Goal: Information Seeking & Learning: Find specific fact

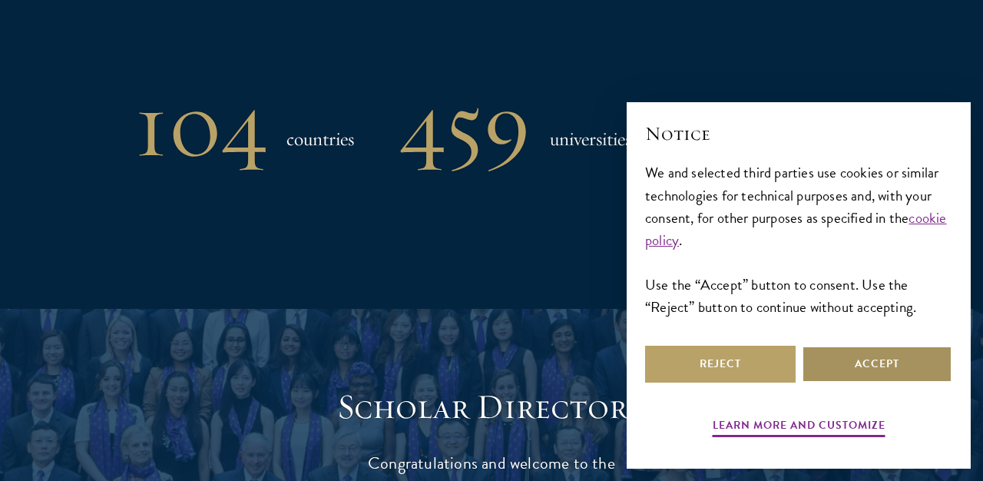
click at [847, 369] on button "Accept" at bounding box center [877, 364] width 150 height 37
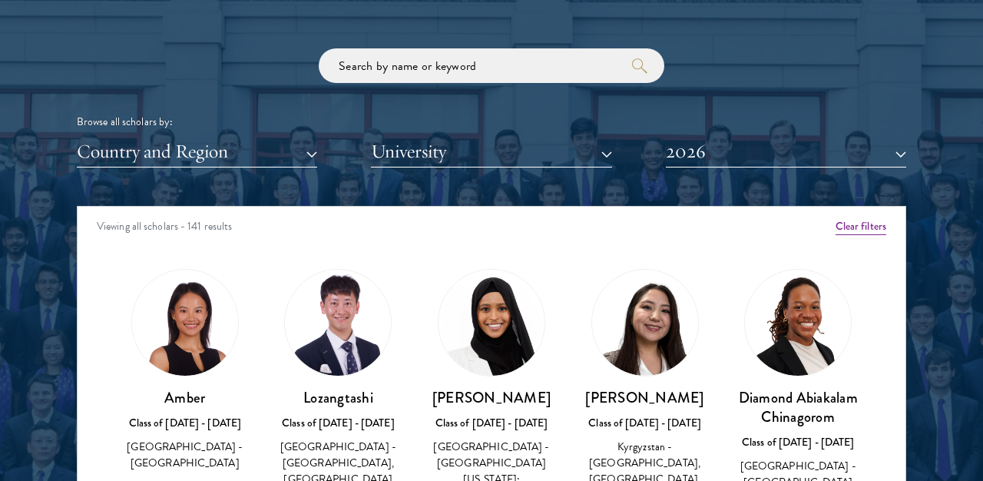
scroll to position [1787, 0]
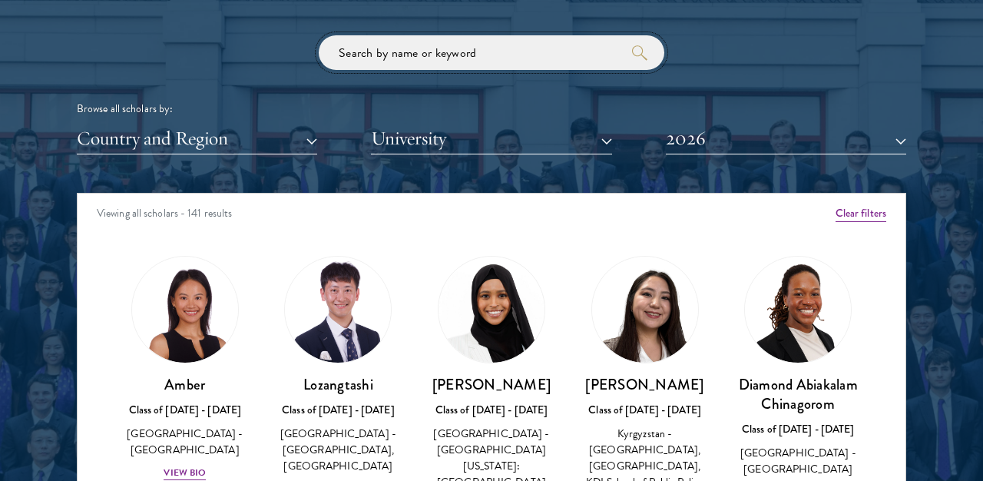
click at [427, 68] on input "search" at bounding box center [492, 52] width 346 height 35
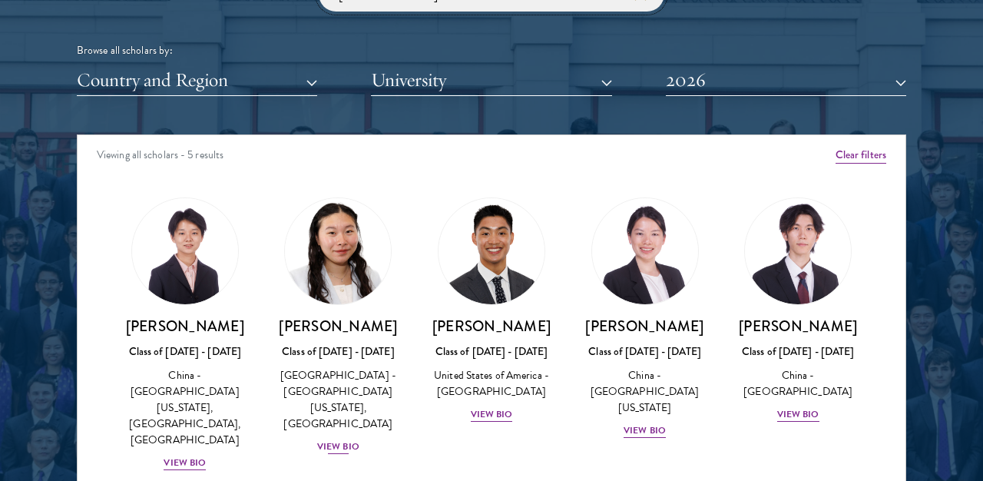
scroll to position [1872, 0]
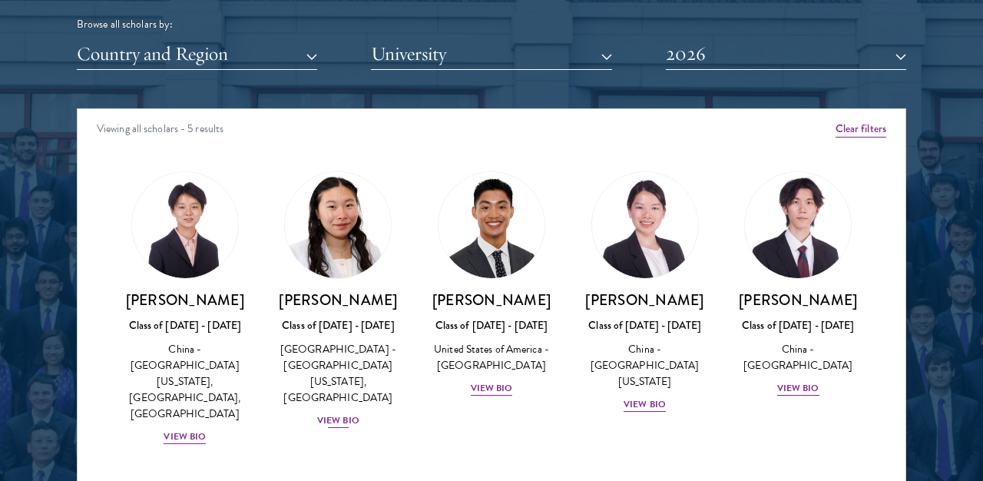
type input "[PERSON_NAME]"
click at [334, 267] on img at bounding box center [337, 225] width 117 height 117
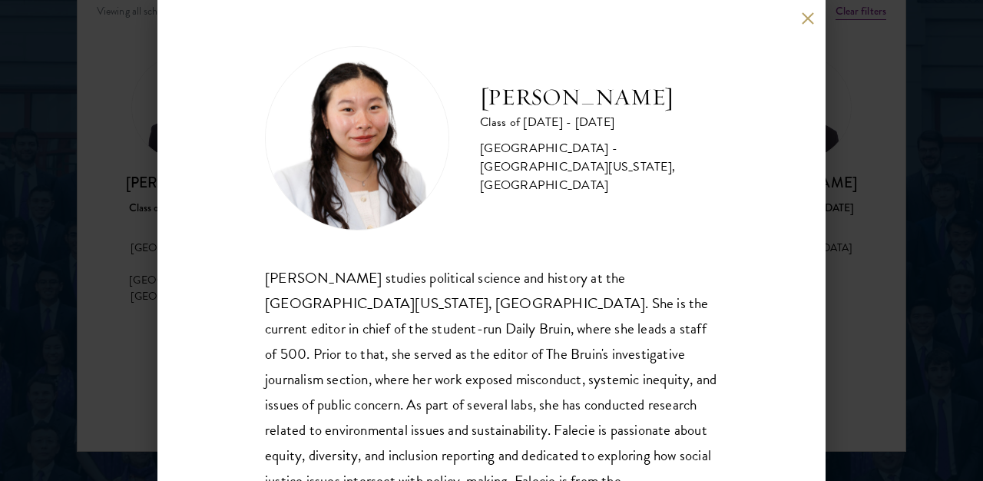
click at [521, 111] on h2 "[PERSON_NAME]" at bounding box center [599, 97] width 238 height 31
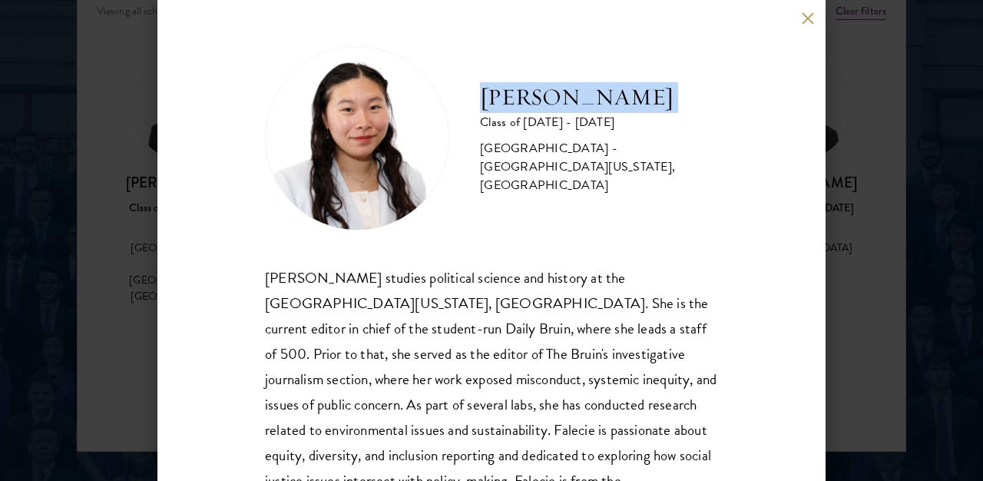
click at [521, 111] on h2 "[PERSON_NAME]" at bounding box center [599, 97] width 238 height 31
copy div "[PERSON_NAME]"
